Goal: Task Accomplishment & Management: Use online tool/utility

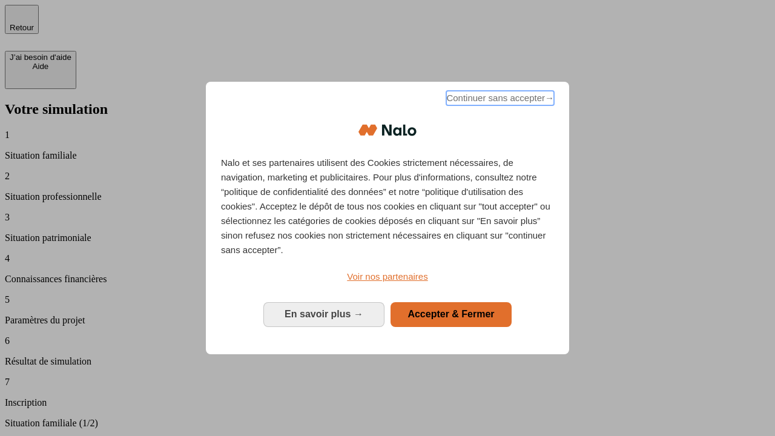
click at [499, 100] on span "Continuer sans accepter →" at bounding box center [500, 98] width 108 height 15
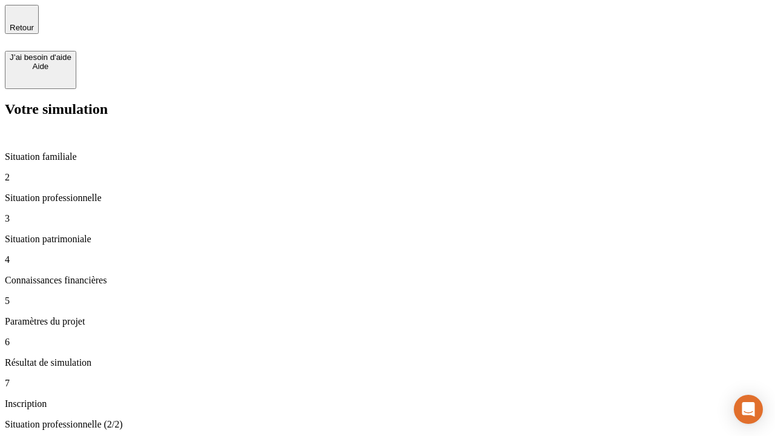
type input "30 000"
type input "0"
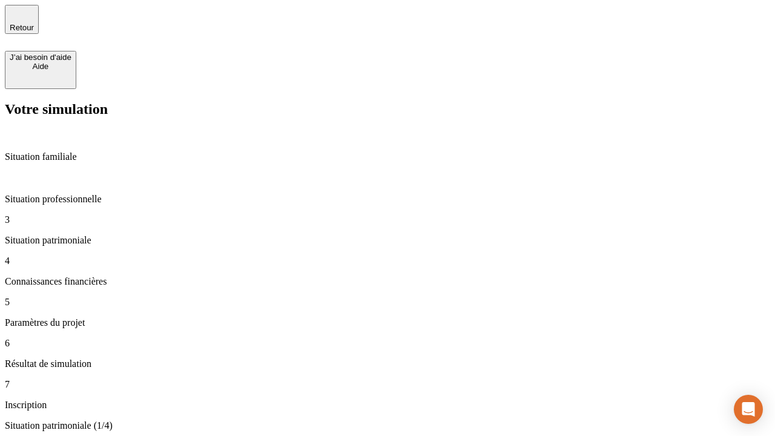
type input "1 000"
